Goal: Task Accomplishment & Management: Use online tool/utility

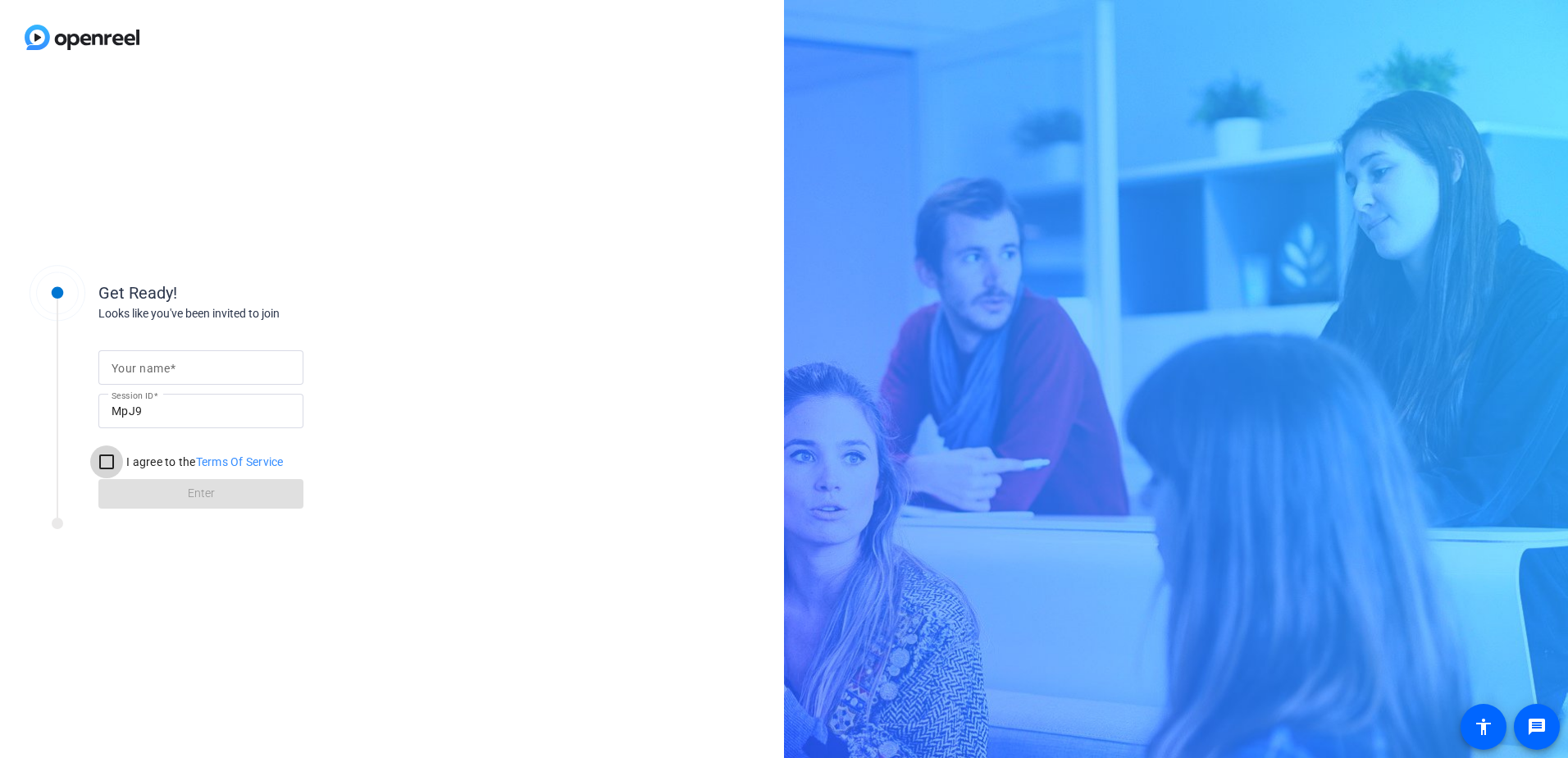
click at [122, 460] on input "I agree to the Terms Of Service" at bounding box center [107, 462] width 33 height 33
checkbox input "true"
drag, startPoint x: 181, startPoint y: 369, endPoint x: 172, endPoint y: 370, distance: 9.1
click at [181, 369] on input "Your name" at bounding box center [200, 368] width 178 height 20
type input "[PERSON_NAME]"
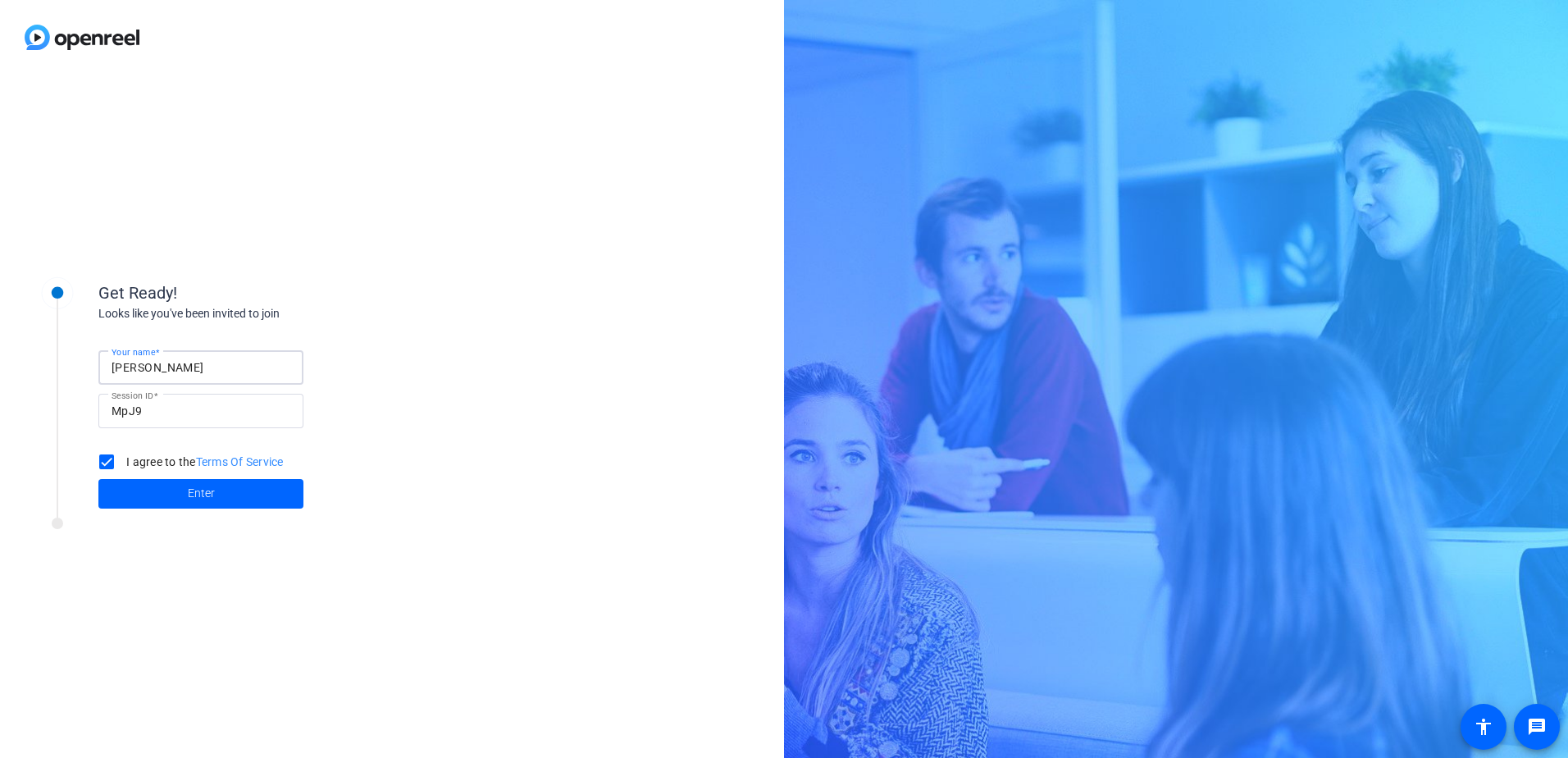
drag, startPoint x: 386, startPoint y: 646, endPoint x: 351, endPoint y: 625, distance: 40.8
click at [386, 645] on div "Get Ready! Looks like you've been invited to join Your name [PERSON_NAME] Sessi…" at bounding box center [392, 416] width 784 height 683
click at [213, 491] on span "Enter" at bounding box center [201, 493] width 27 height 17
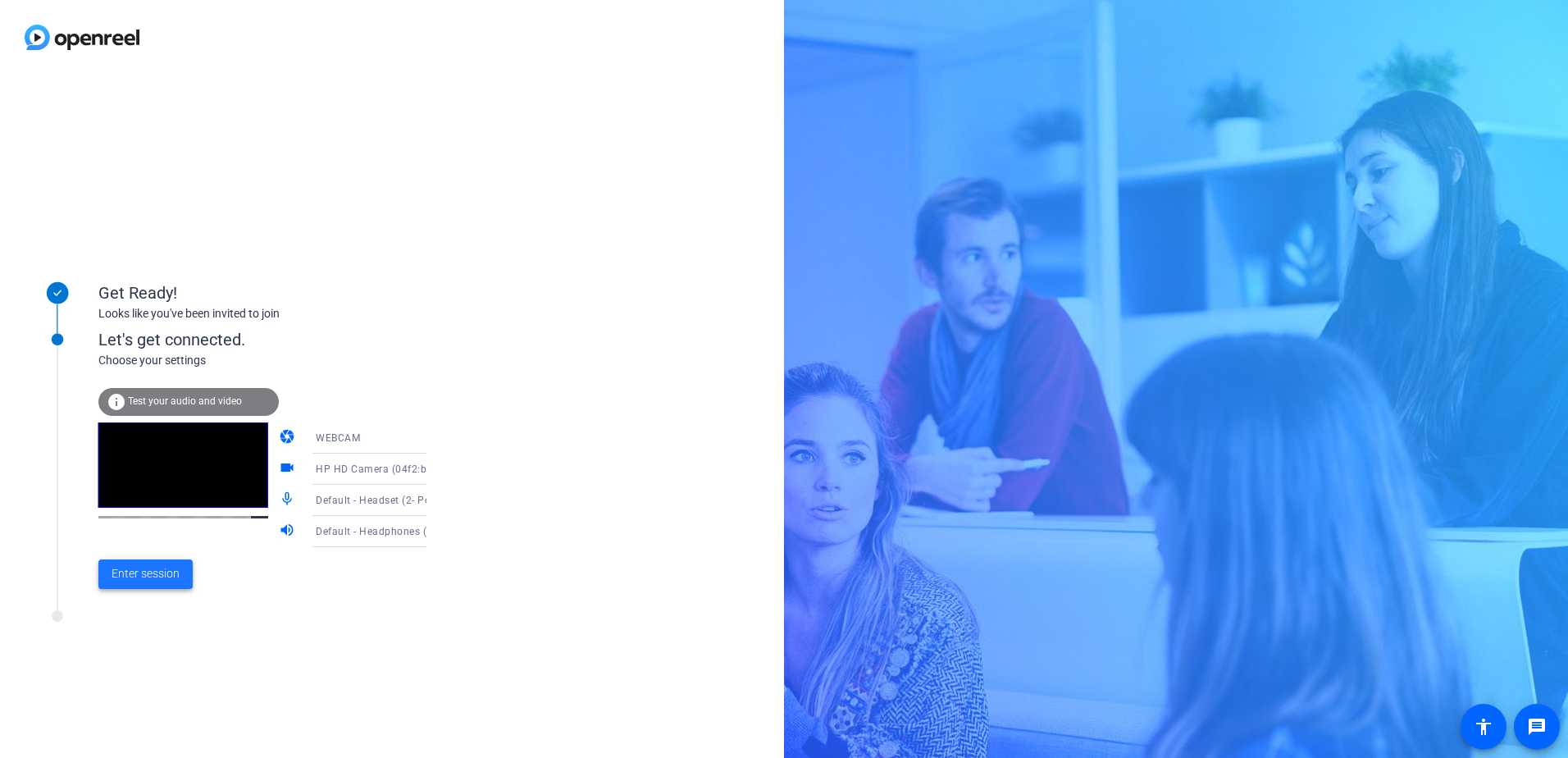
click at [151, 565] on span "Enter session" at bounding box center [145, 573] width 68 height 17
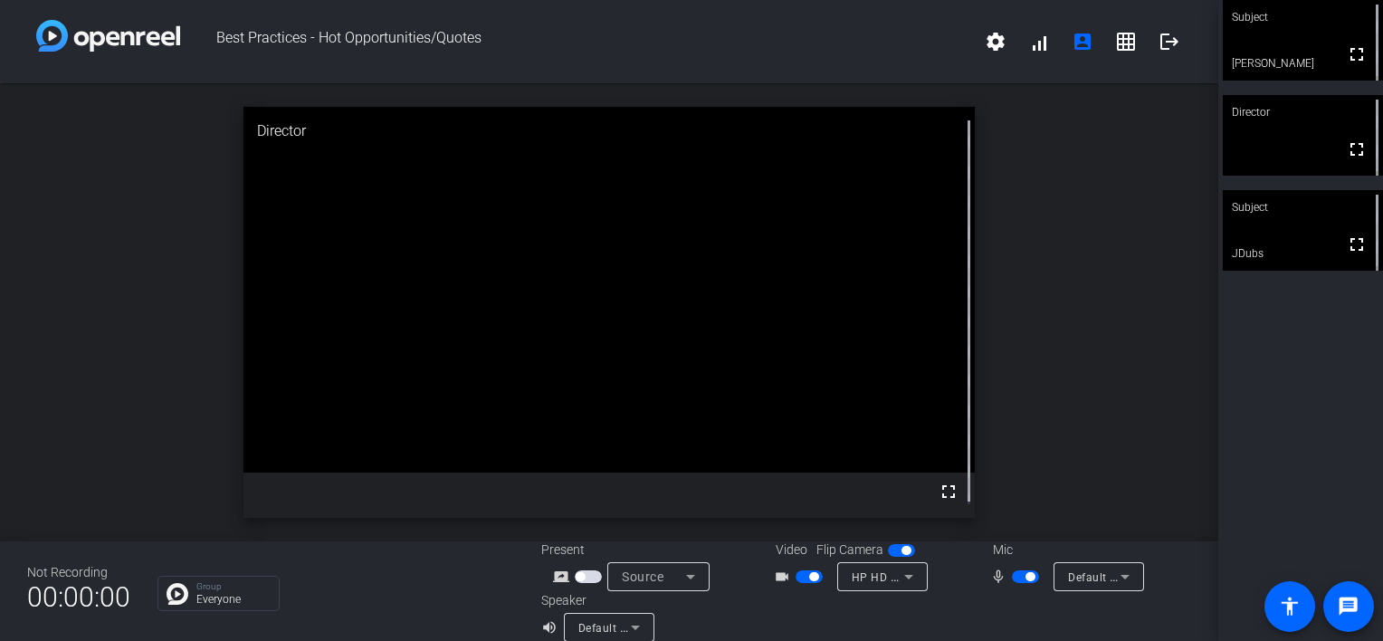
click at [878, 577] on span "HP HD Camera (04f2:b6bf)" at bounding box center [924, 576] width 144 height 14
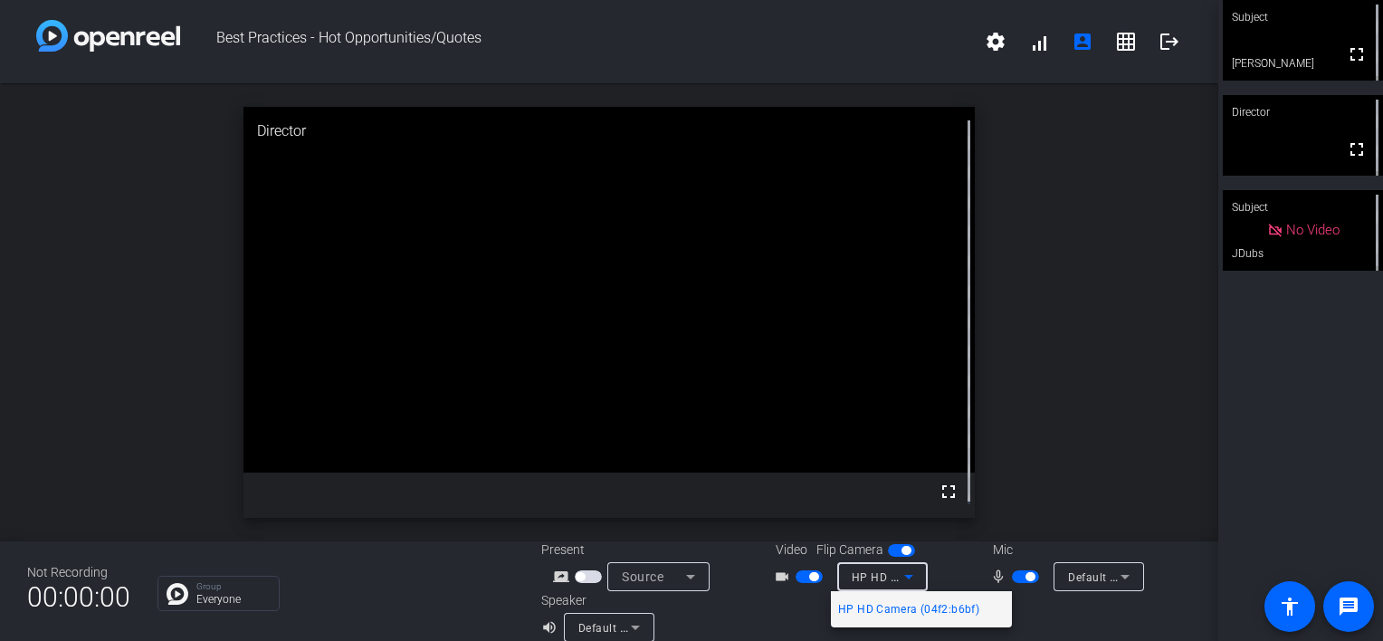
click at [1101, 454] on div at bounding box center [691, 320] width 1383 height 641
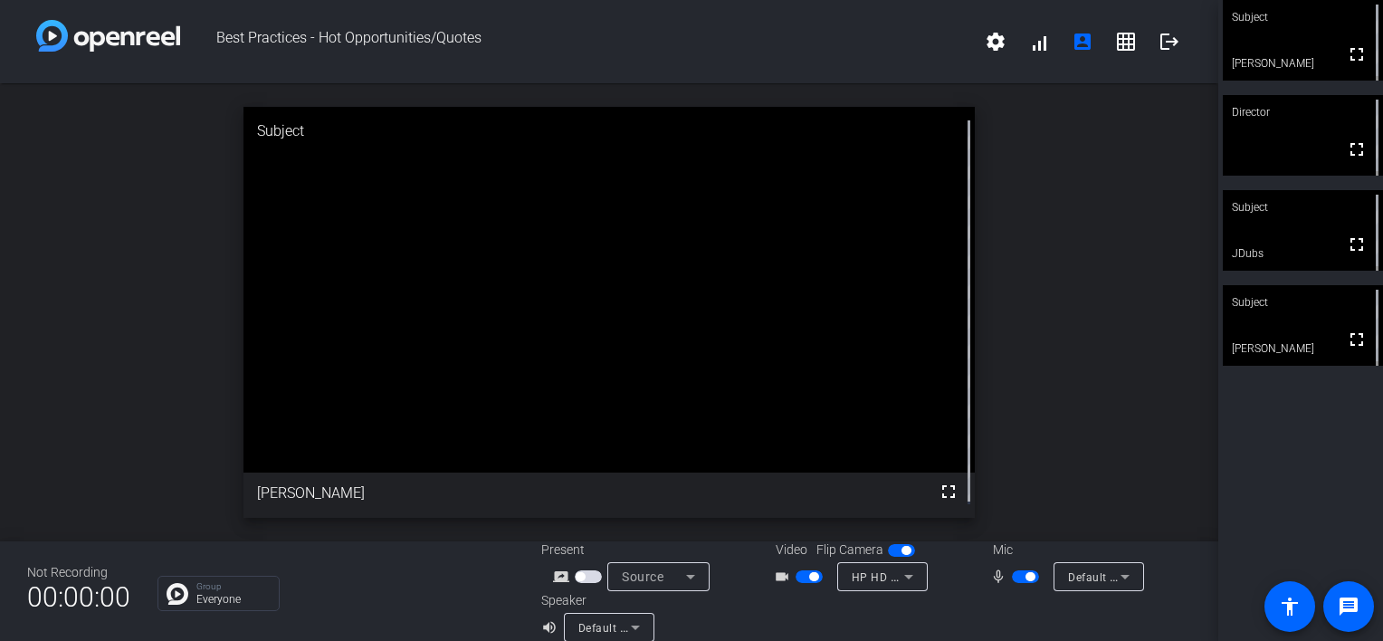
click at [1165, 239] on div "open_in_new Subject fullscreen [PERSON_NAME]" at bounding box center [609, 312] width 1219 height 458
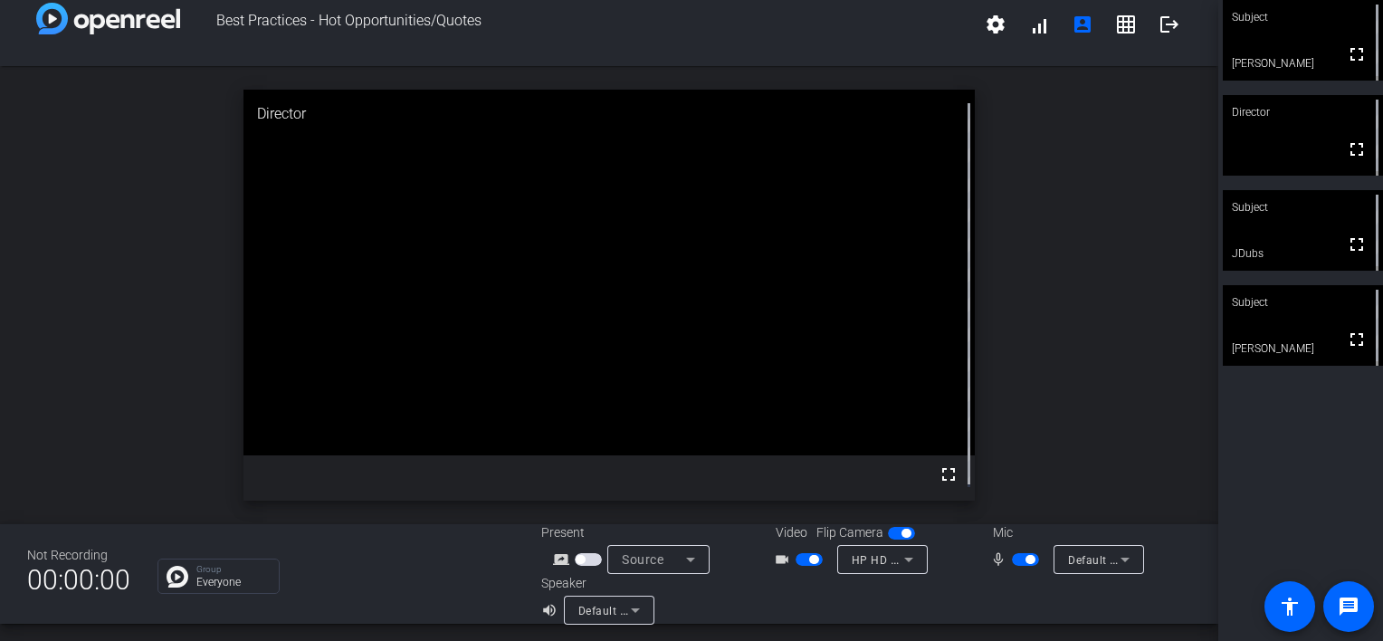
scroll to position [21, 0]
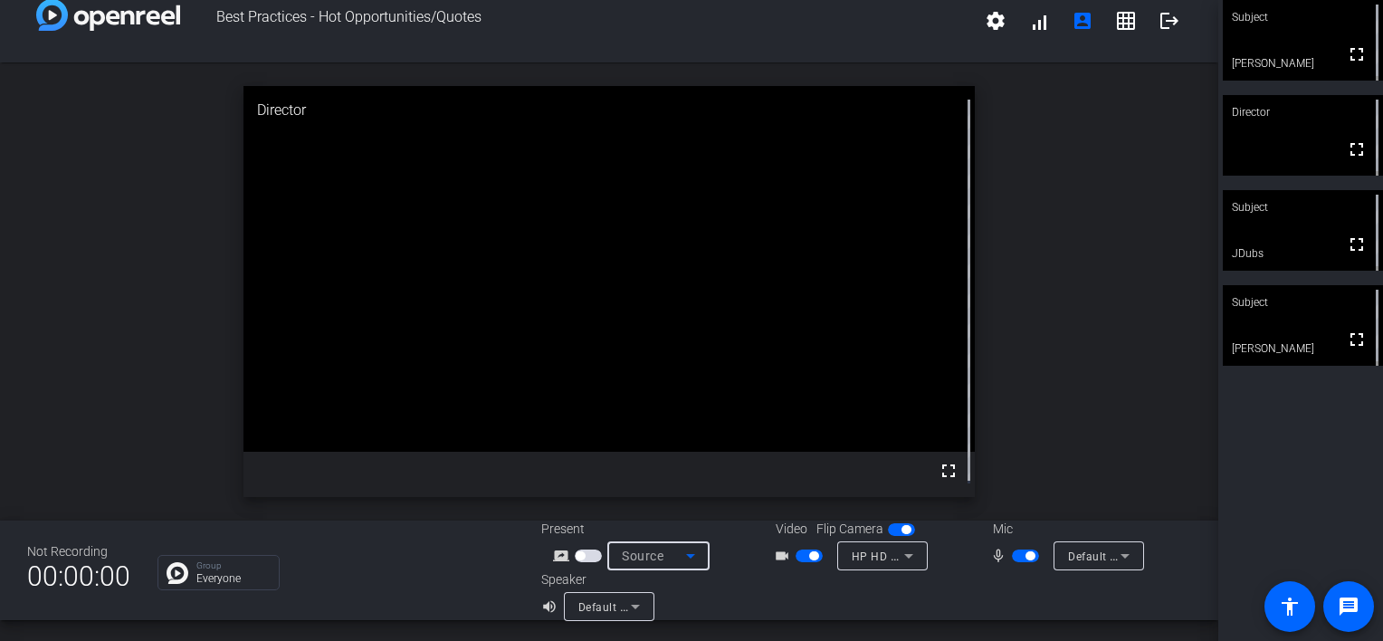
click at [694, 561] on icon at bounding box center [691, 556] width 22 height 22
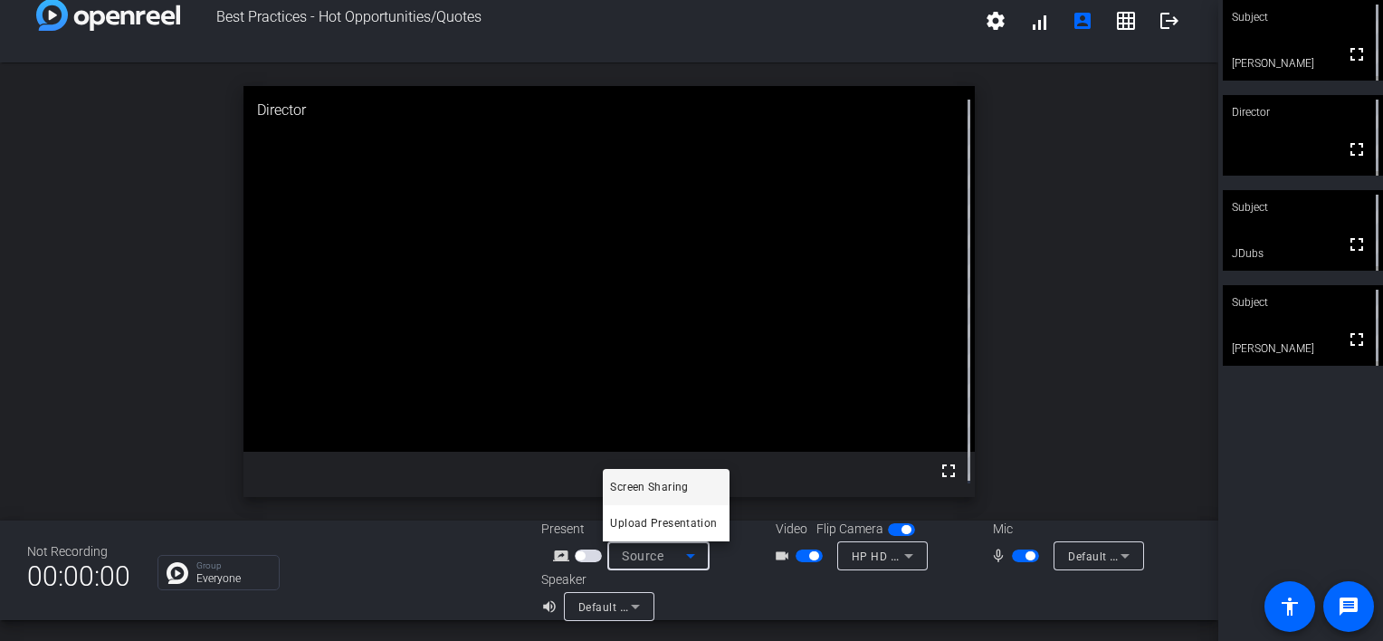
click at [1095, 366] on div at bounding box center [691, 320] width 1383 height 641
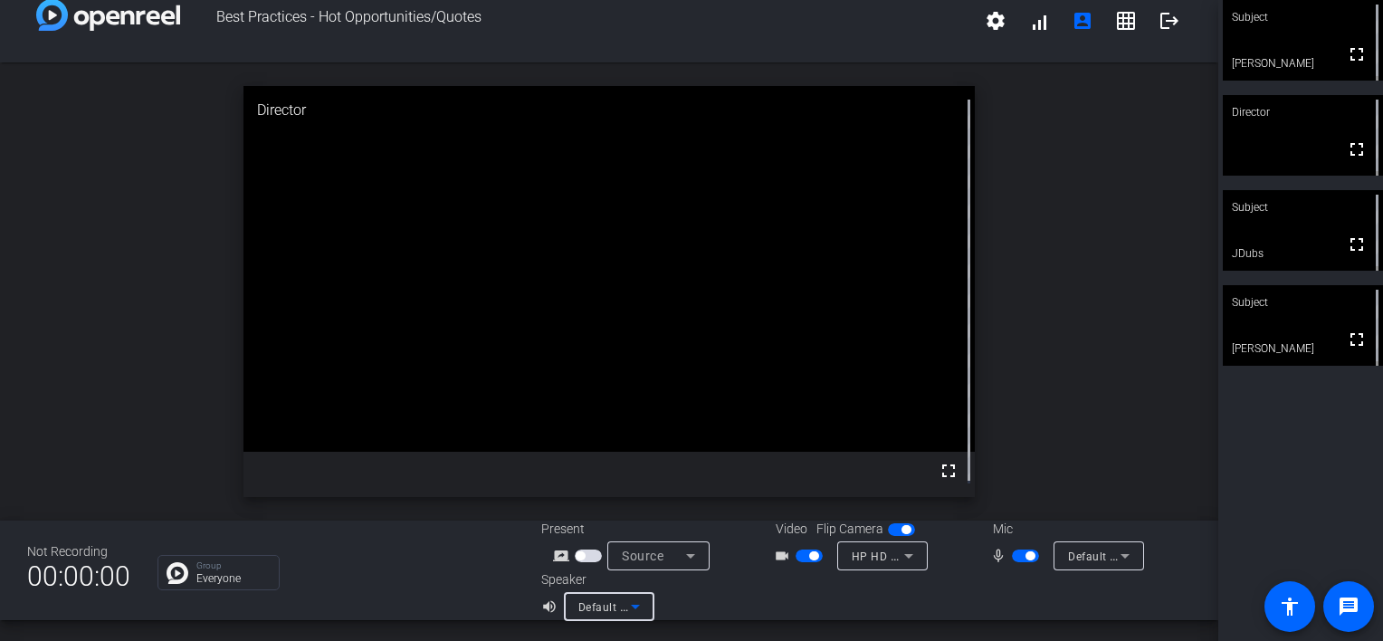
click at [604, 610] on span "Default - Headphones (2- Poly V4320 Series) (Bluetooth)" at bounding box center [728, 606] width 299 height 14
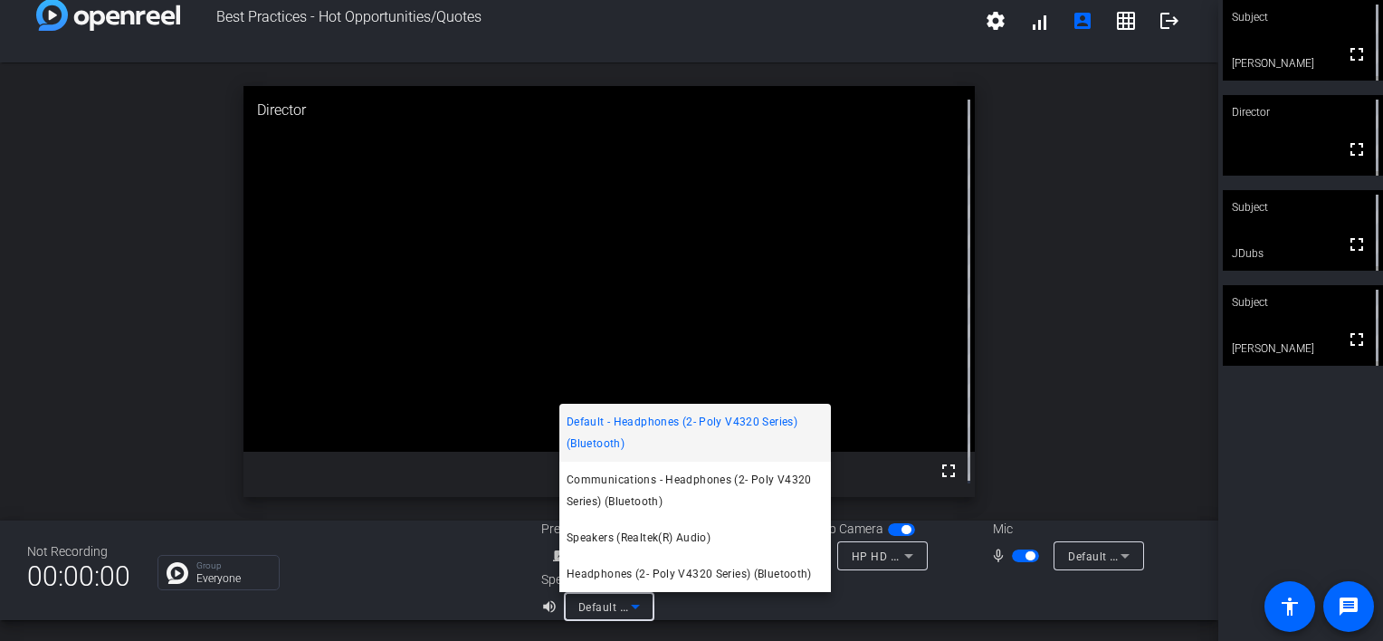
click at [1109, 387] on div at bounding box center [691, 320] width 1383 height 641
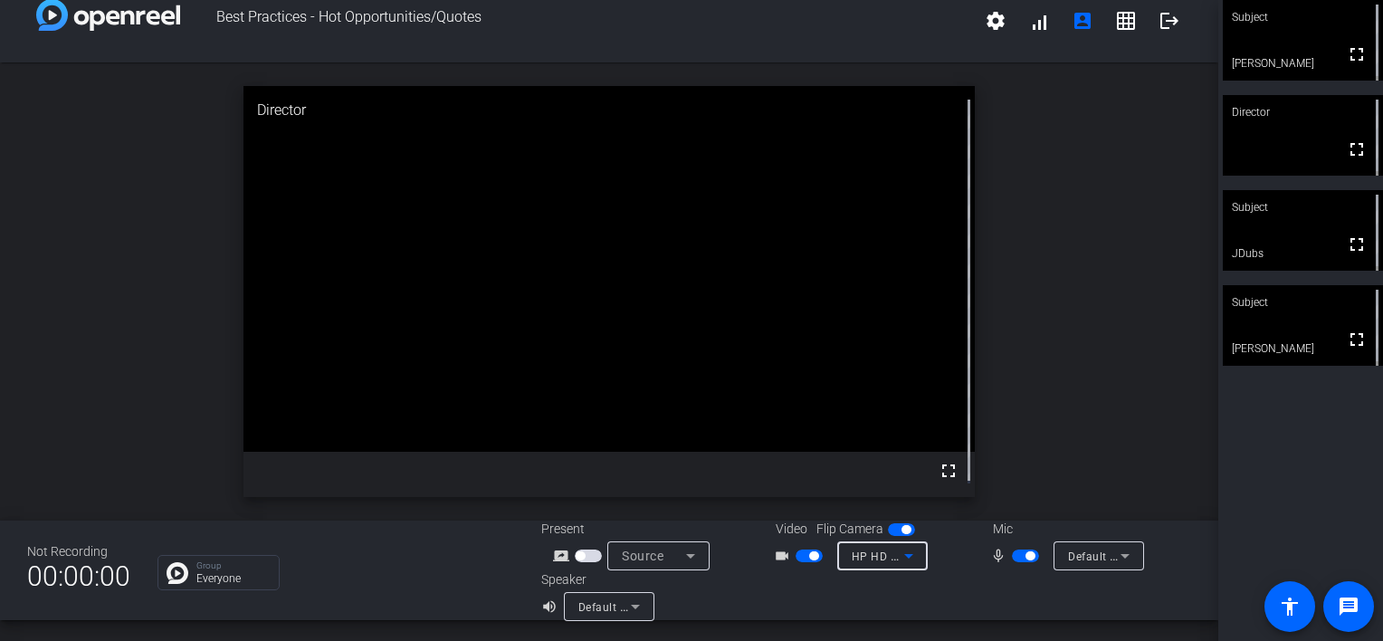
click at [879, 561] on span "HP HD Camera (04f2:b6bf)" at bounding box center [924, 556] width 144 height 14
click at [1072, 419] on div at bounding box center [691, 320] width 1383 height 641
click at [1097, 552] on span "Default - Headset (2- Poly V4320 Series)" at bounding box center [1174, 556] width 213 height 14
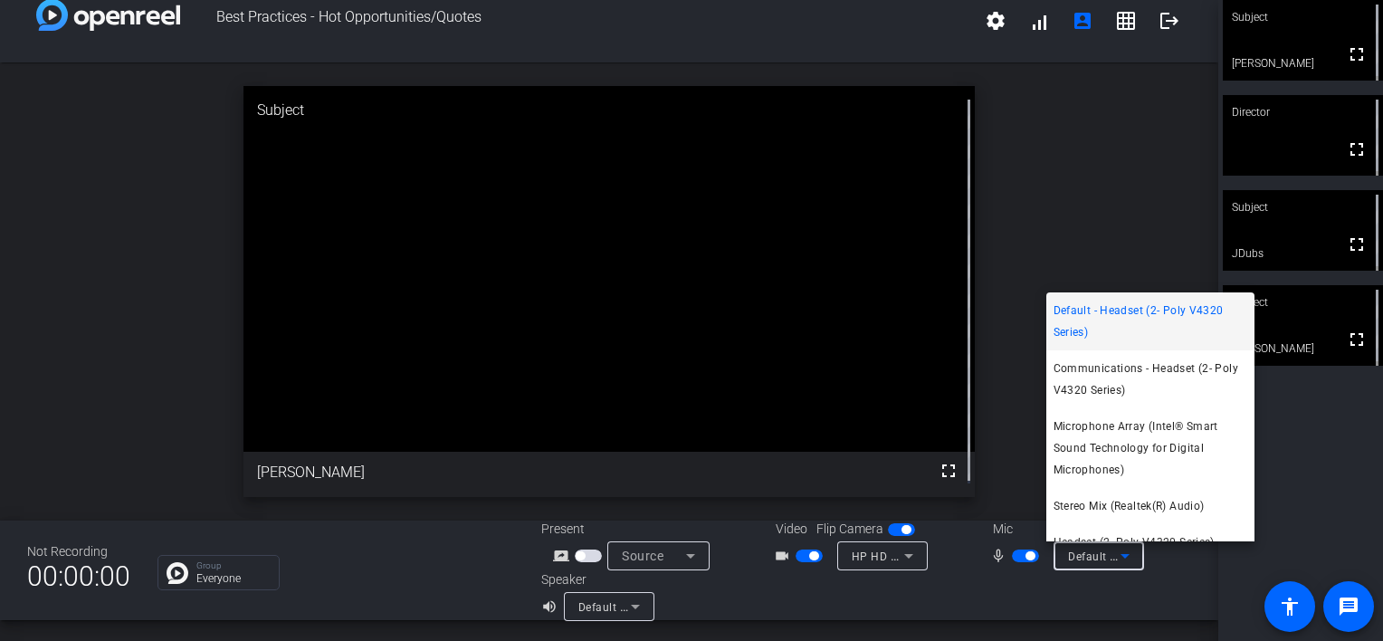
click at [1086, 214] on div at bounding box center [691, 320] width 1383 height 641
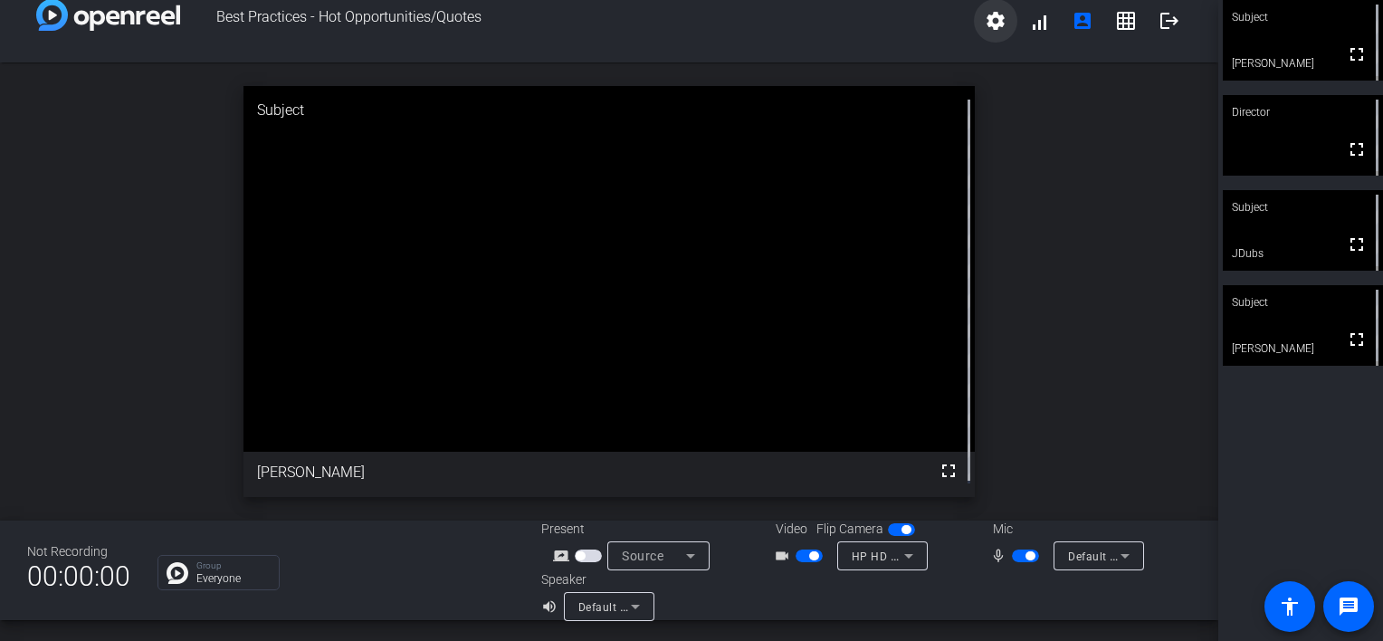
click at [990, 20] on mat-icon "settings" at bounding box center [996, 21] width 22 height 22
click at [1080, 171] on div at bounding box center [691, 320] width 1383 height 641
click at [1026, 29] on span at bounding box center [1039, 21] width 43 height 43
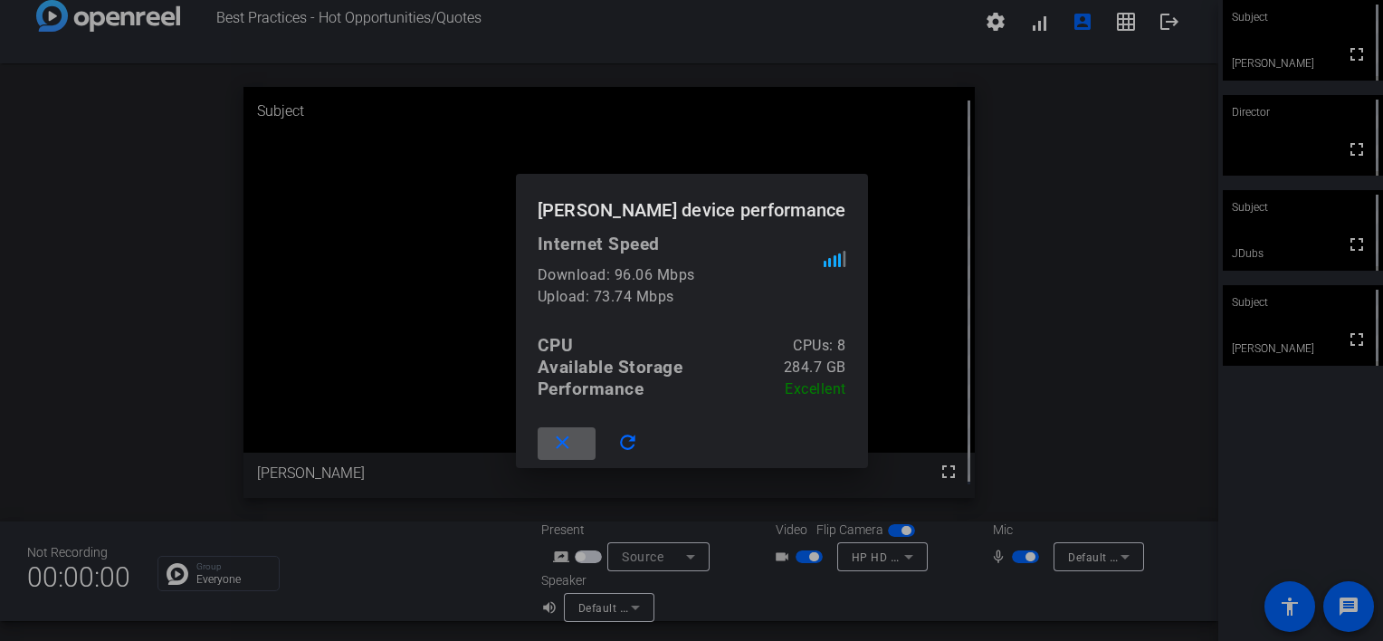
click at [1079, 185] on div at bounding box center [691, 320] width 1383 height 641
